Goal: Obtain resource: Download file/media

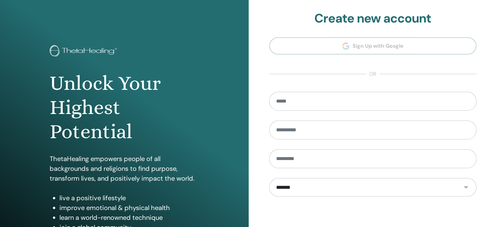
scroll to position [86, 0]
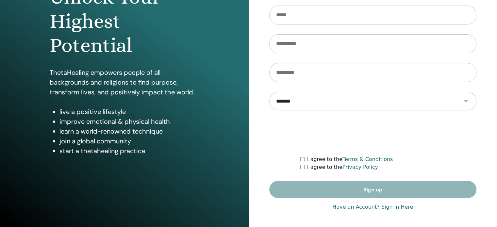
click at [394, 208] on link "Have an Account? Sign in Here" at bounding box center [372, 207] width 81 height 8
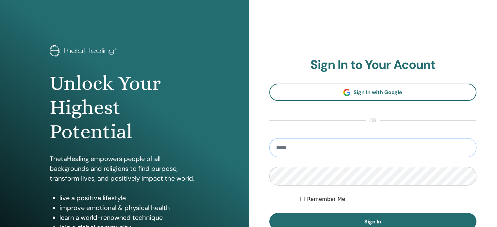
click at [338, 152] on input "email" at bounding box center [373, 147] width 208 height 19
type input "**********"
click at [269, 213] on button "Sign In" at bounding box center [373, 221] width 208 height 17
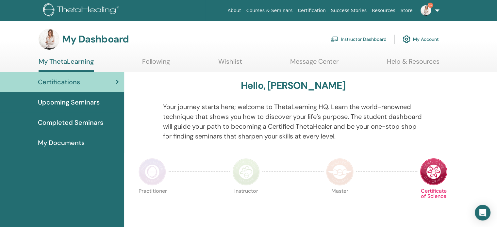
click at [373, 43] on link "Instructor Dashboard" at bounding box center [359, 39] width 56 height 14
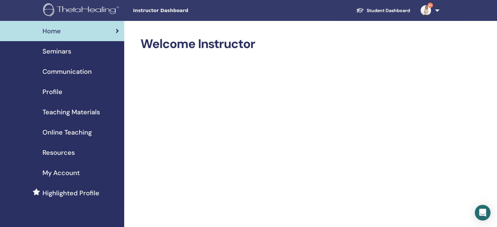
click at [63, 111] on span "Teaching Materials" at bounding box center [71, 112] width 58 height 10
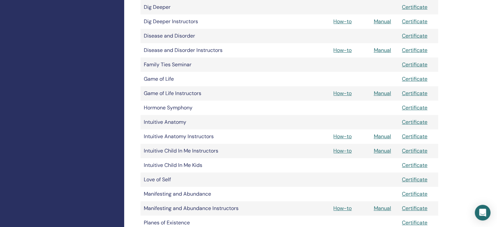
scroll to position [321, 0]
click at [382, 137] on link "Manual" at bounding box center [382, 136] width 17 height 7
